Goal: Task Accomplishment & Management: Manage account settings

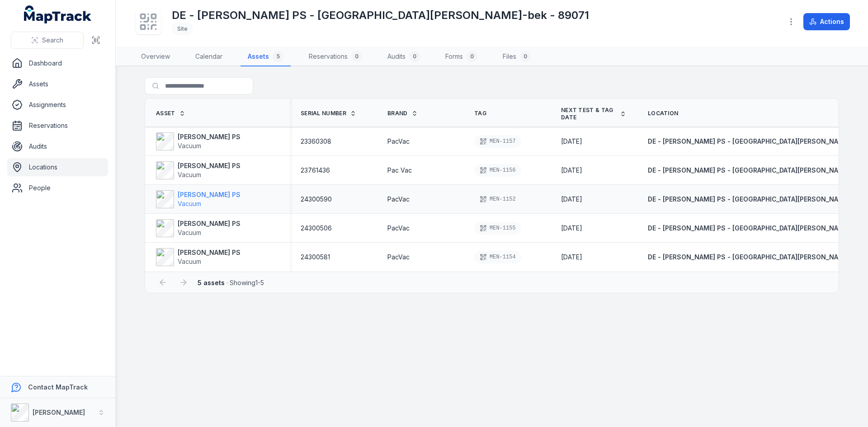
click at [192, 196] on strong "[PERSON_NAME] PS" at bounding box center [209, 194] width 63 height 9
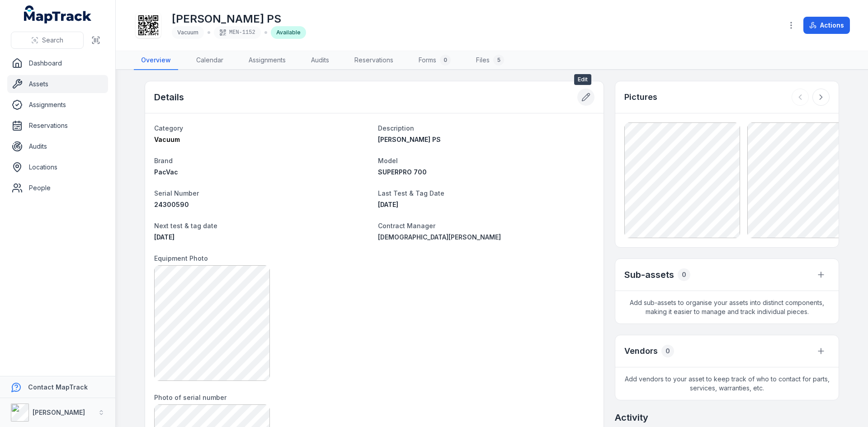
click at [581, 97] on icon at bounding box center [585, 97] width 9 height 9
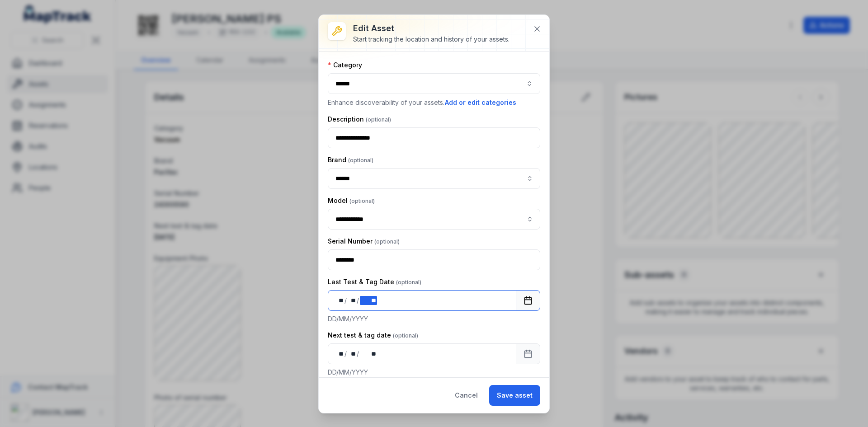
click at [378, 300] on div "** ** / ** ** / **** **" at bounding box center [422, 300] width 188 height 21
click at [512, 394] on button "Save asset" at bounding box center [514, 395] width 51 height 21
